Goal: Task Accomplishment & Management: Manage account settings

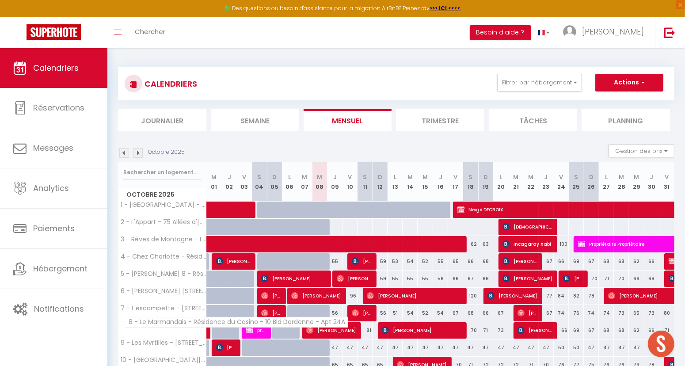
click at [166, 322] on span "8 - Le Marmandais - Résidence du Casino - 10 Bld Dardenne - Apt 24A" at bounding box center [236, 322] width 223 height 11
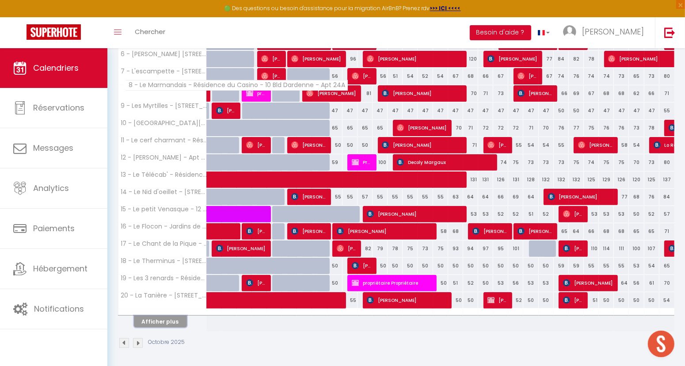
click at [166, 322] on button "Afficher plus" at bounding box center [160, 321] width 53 height 12
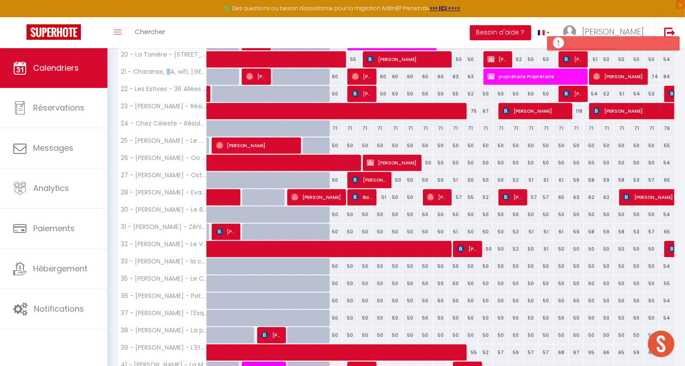
scroll to position [580, 0]
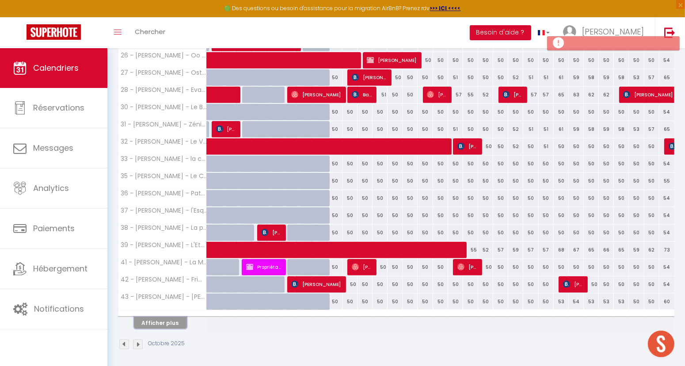
click at [152, 320] on button "Afficher plus" at bounding box center [160, 323] width 53 height 12
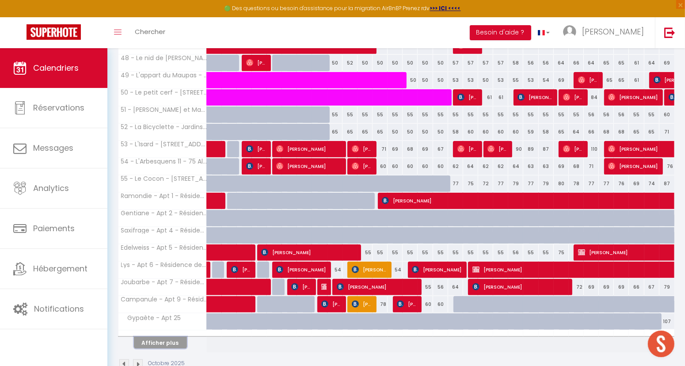
scroll to position [924, 0]
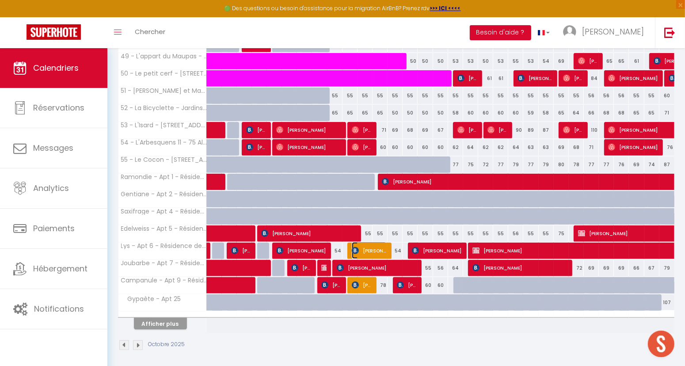
click at [372, 248] on span "[PERSON_NAME]" at bounding box center [369, 250] width 35 height 17
select select "OK"
select select "KO"
select select "1"
select select "0"
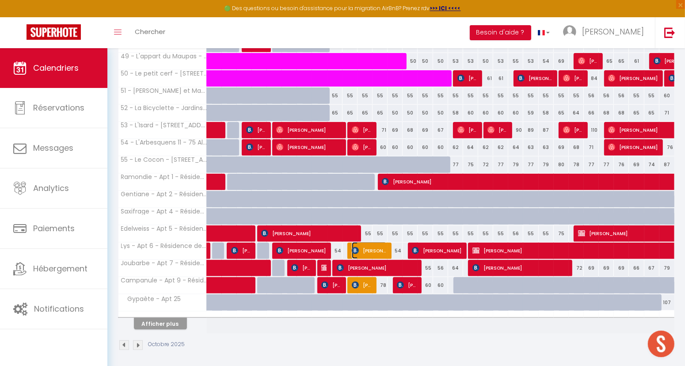
select select "1"
select select
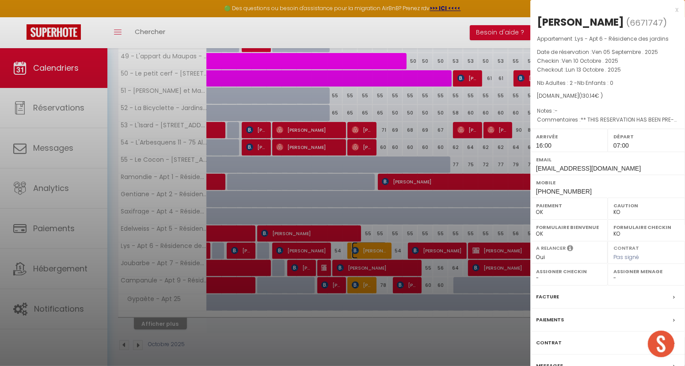
select select "8072"
click at [675, 10] on div "x" at bounding box center [604, 9] width 148 height 11
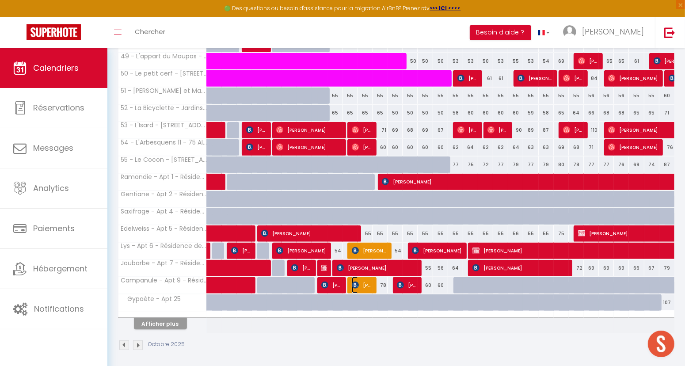
click at [354, 283] on img at bounding box center [355, 284] width 7 height 7
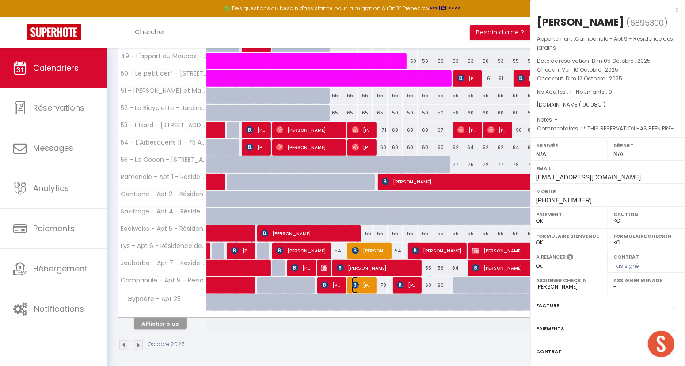
select select "8072"
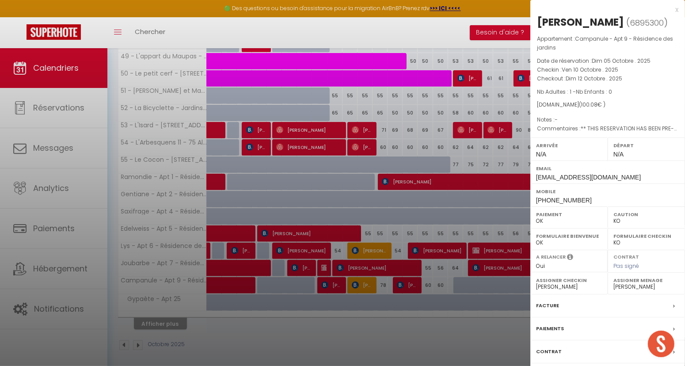
click at [675, 11] on div "x" at bounding box center [604, 9] width 148 height 11
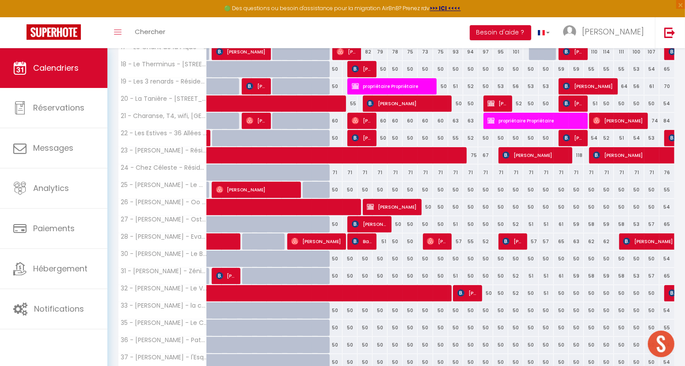
scroll to position [384, 0]
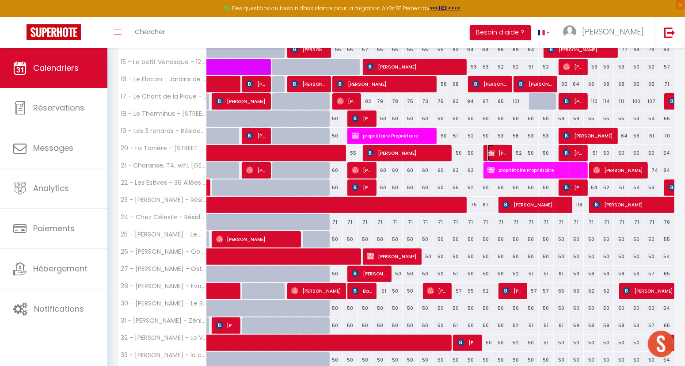
click at [493, 152] on img at bounding box center [490, 152] width 7 height 7
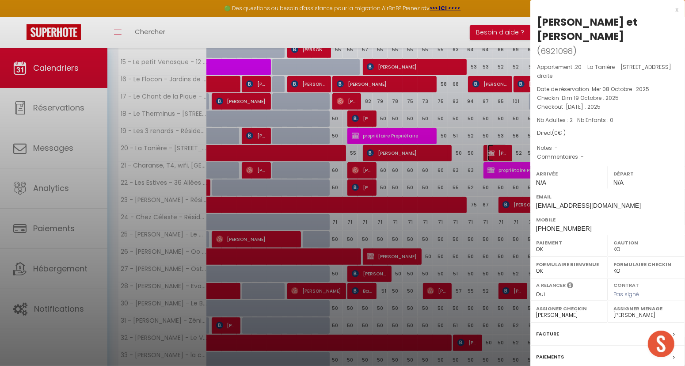
select select "27221"
select select
click at [676, 9] on div "x" at bounding box center [604, 9] width 148 height 11
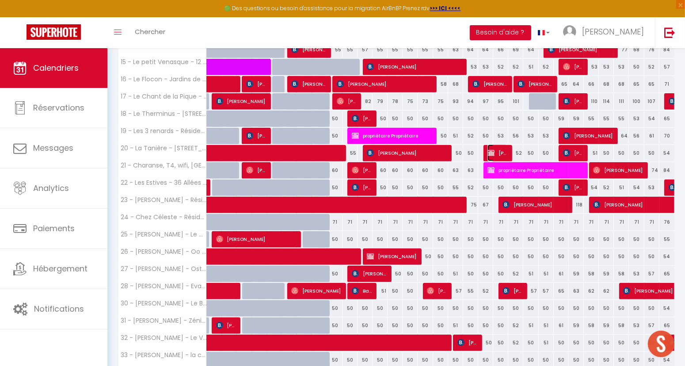
click at [499, 150] on span "[PERSON_NAME] et [PERSON_NAME]" at bounding box center [497, 152] width 20 height 17
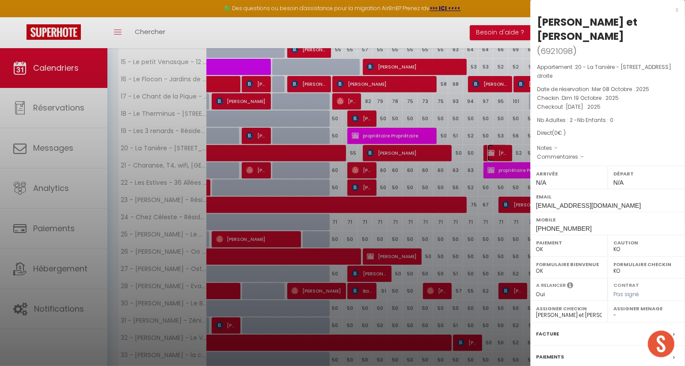
scroll to position [531, 0]
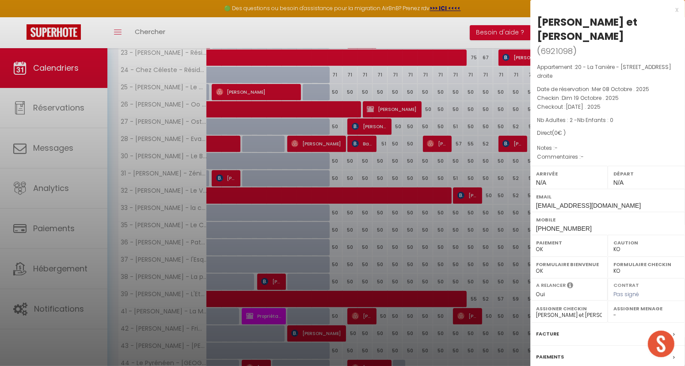
click at [552, 333] on label "Facture" at bounding box center [547, 333] width 23 height 9
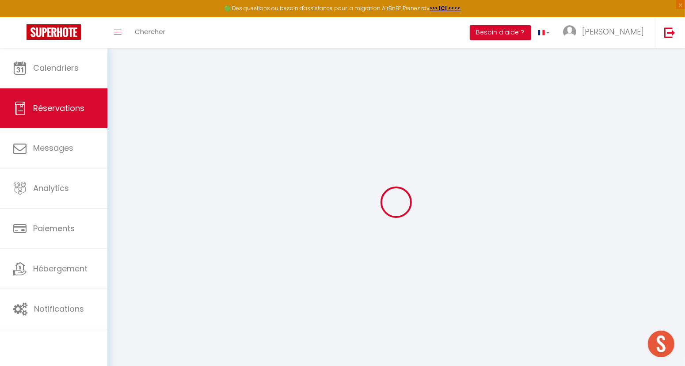
select select
select select "14"
checkbox input "true"
select select
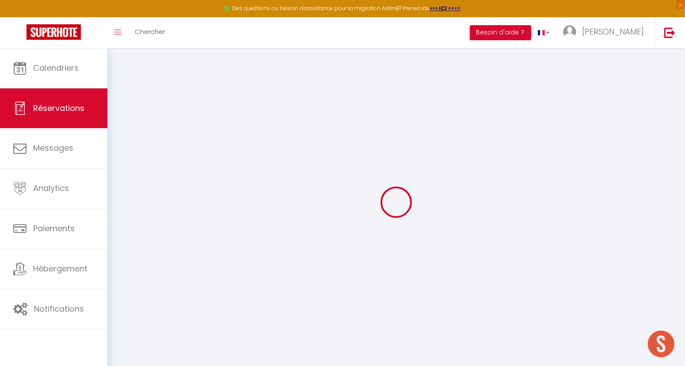
select select
checkbox input "true"
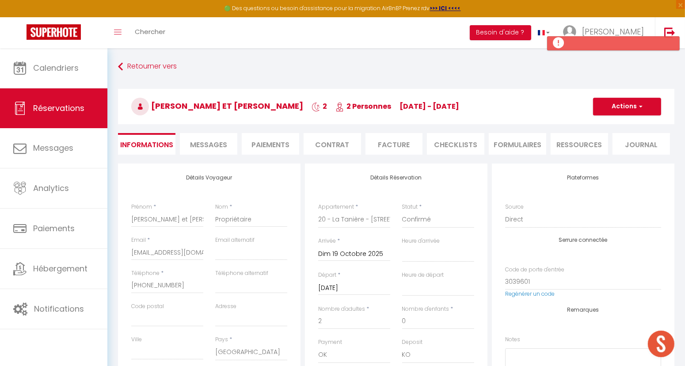
select select
checkbox input "true"
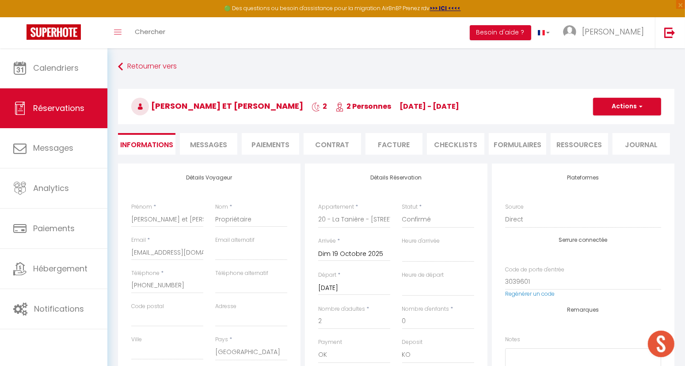
click at [220, 148] on span "Messages" at bounding box center [208, 145] width 37 height 10
click at [220, 146] on span "Messages" at bounding box center [208, 145] width 37 height 10
click at [219, 142] on span "Messages" at bounding box center [208, 145] width 37 height 10
click at [0, 0] on button "Actions" at bounding box center [0, 0] width 0 height 0
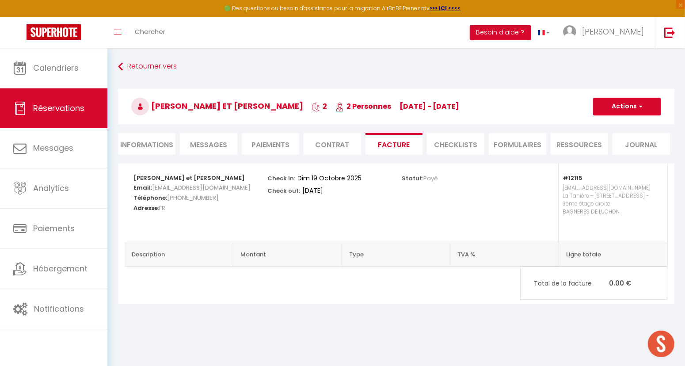
click at [615, 108] on h3 "[PERSON_NAME] et [PERSON_NAME] 2 2 Personnes [DATE] - [DATE]" at bounding box center [396, 106] width 556 height 35
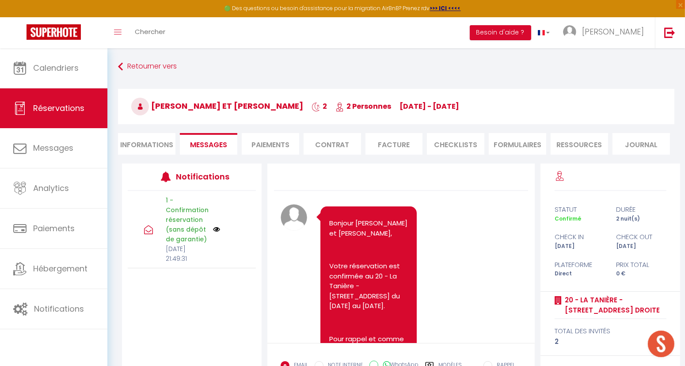
scroll to position [1360, 0]
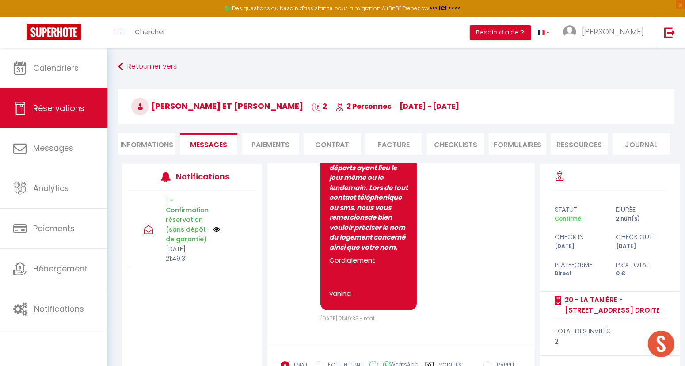
click at [155, 148] on li "Informations" at bounding box center [146, 144] width 57 height 22
select select
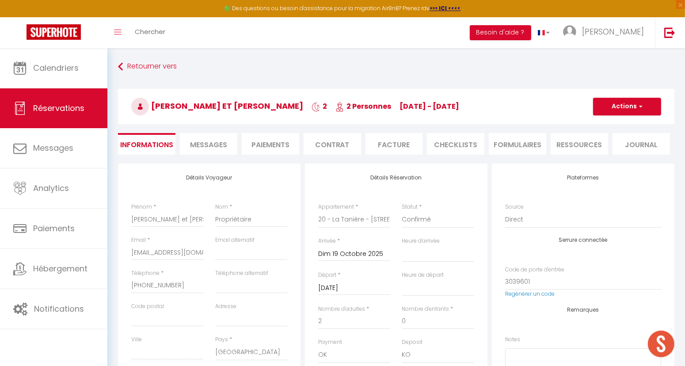
select select
checkbox input "true"
click at [609, 112] on button "Actions" at bounding box center [627, 107] width 68 height 18
select select
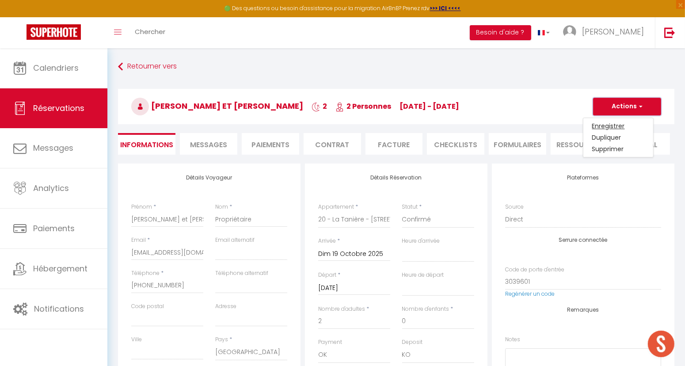
select select
checkbox input "true"
click at [606, 129] on link "Enregistrer" at bounding box center [618, 125] width 70 height 11
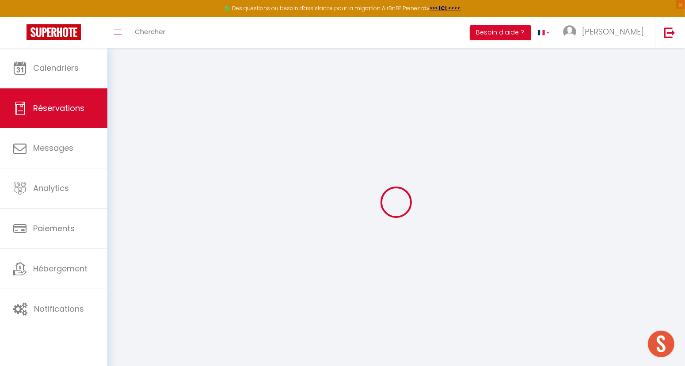
select select "not_cancelled"
